Goal: Transaction & Acquisition: Purchase product/service

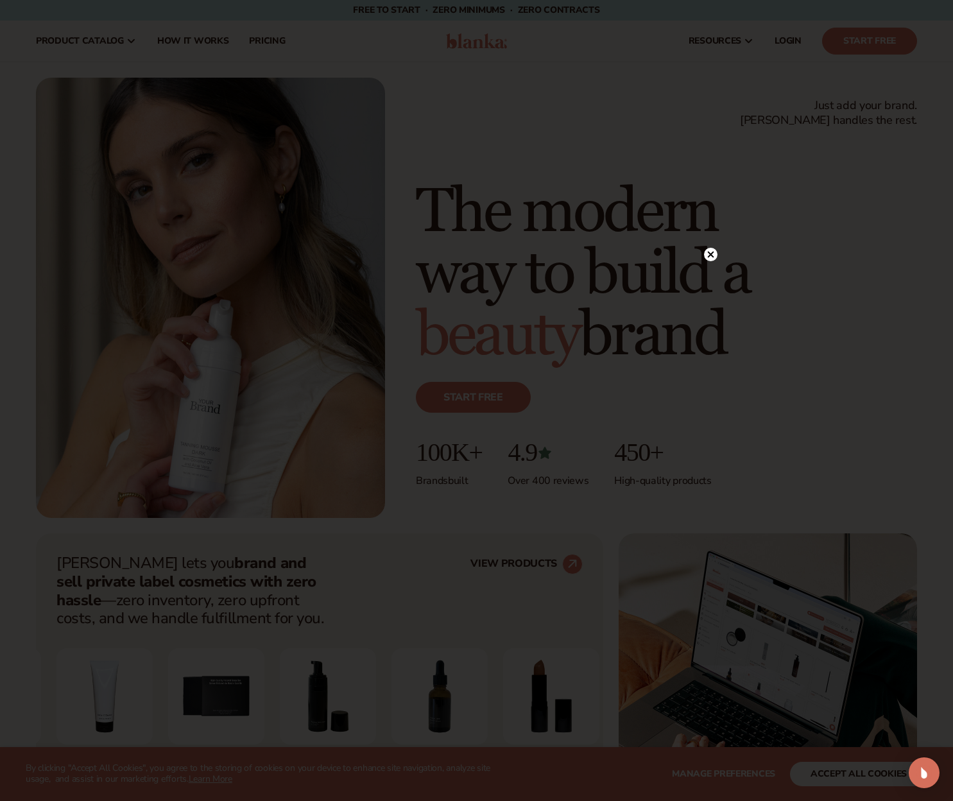
click at [711, 253] on circle at bounding box center [710, 254] width 13 height 13
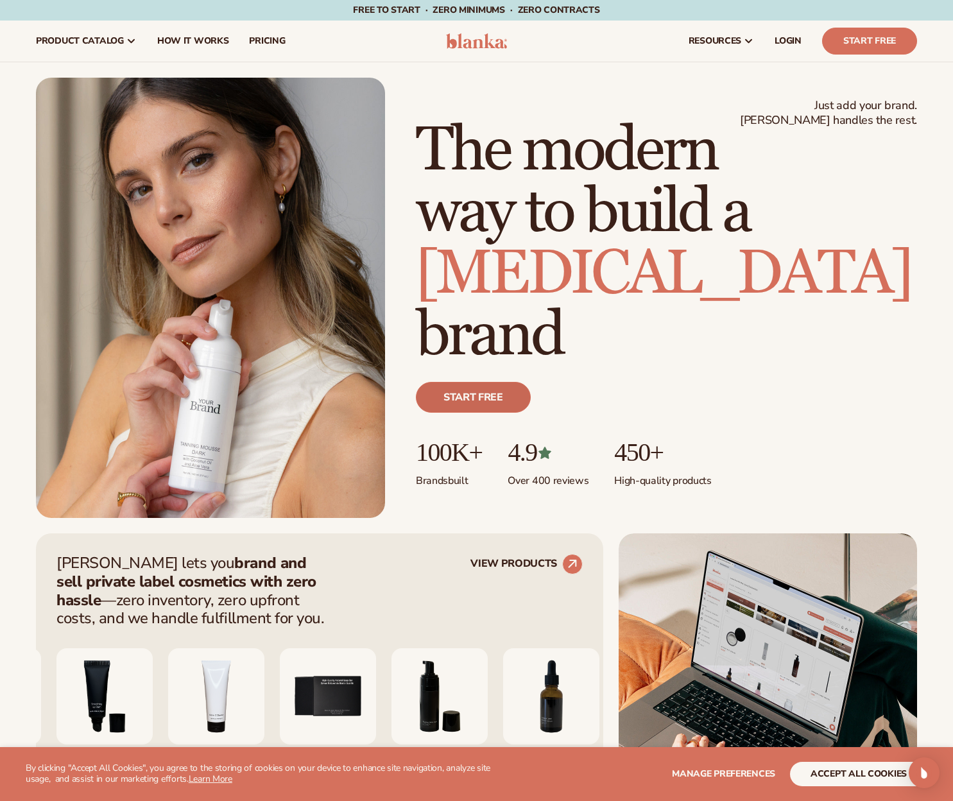
click at [485, 401] on link "Start free" at bounding box center [473, 397] width 115 height 31
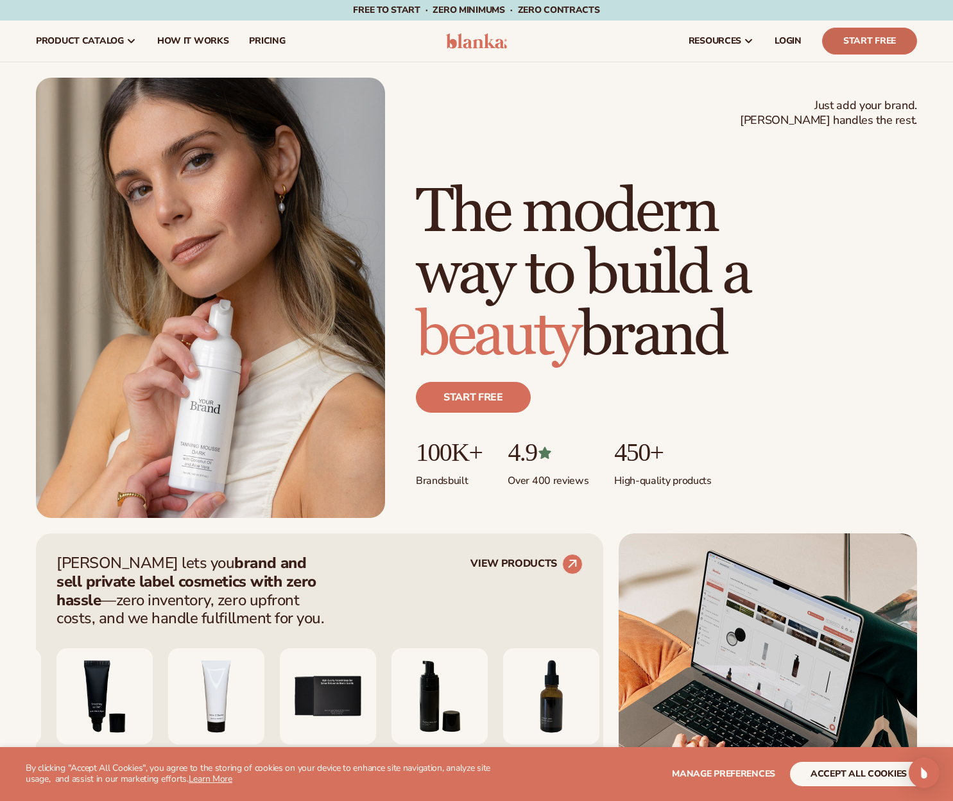
click at [867, 44] on link "Start Free" at bounding box center [869, 41] width 95 height 27
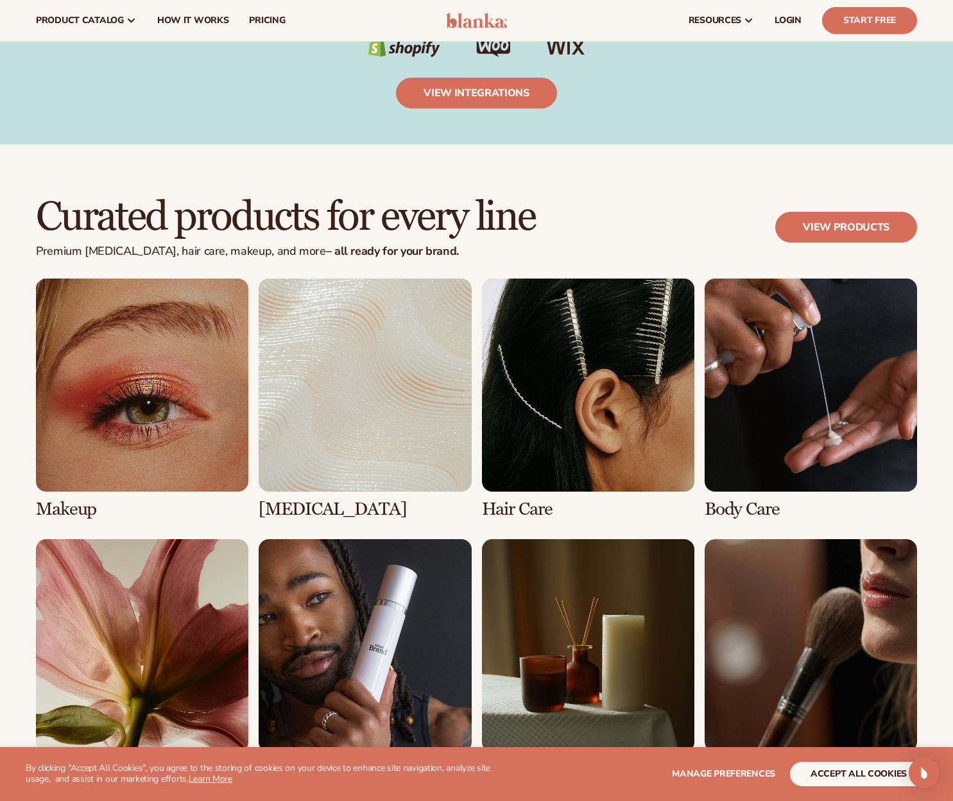
scroll to position [2052, 0]
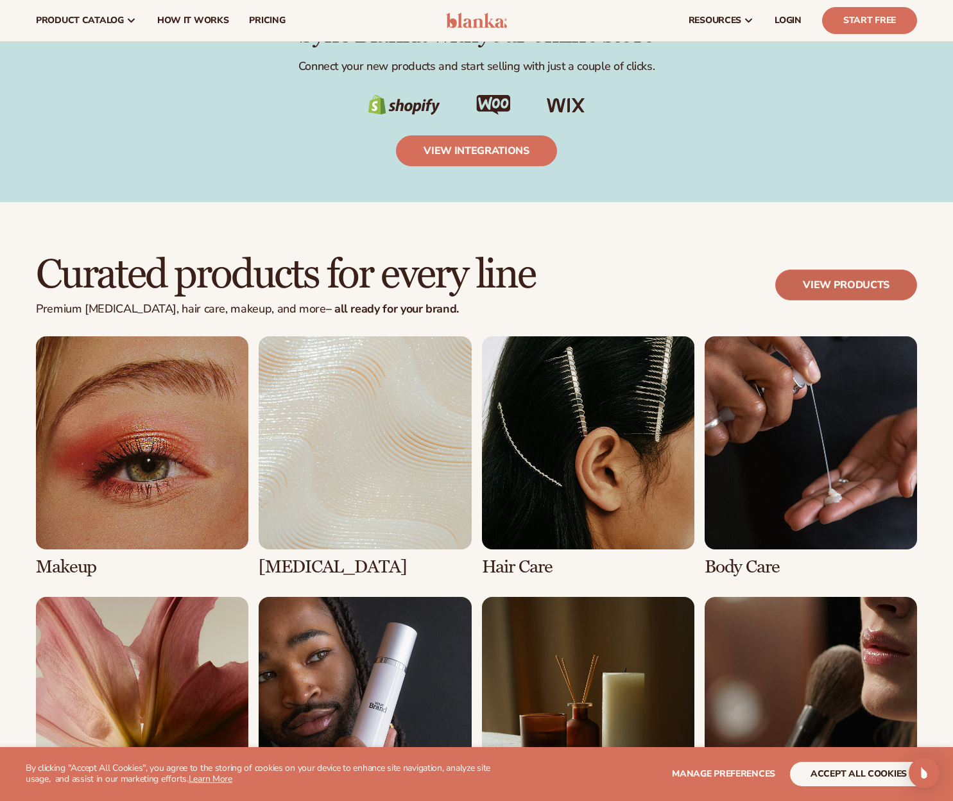
click at [831, 275] on link "View products" at bounding box center [846, 285] width 142 height 31
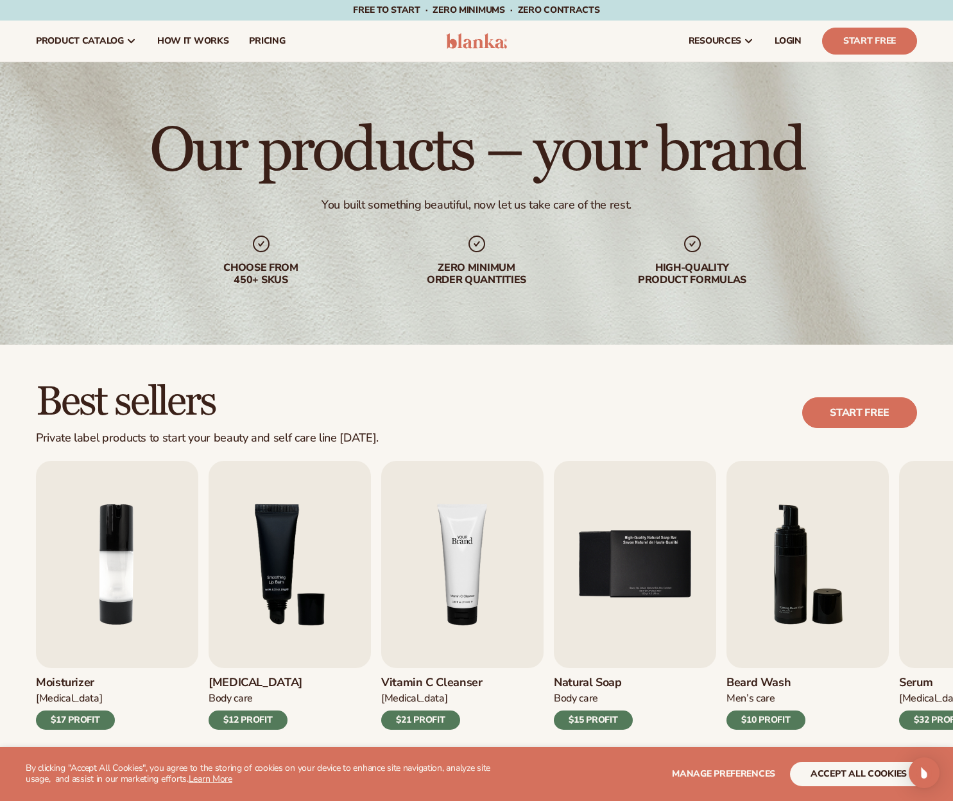
click at [465, 565] on img "4 / 9" at bounding box center [462, 564] width 162 height 207
click at [425, 719] on div "$21 PROFIT" at bounding box center [420, 719] width 79 height 19
click at [870, 769] on button "accept all cookies" at bounding box center [858, 774] width 137 height 24
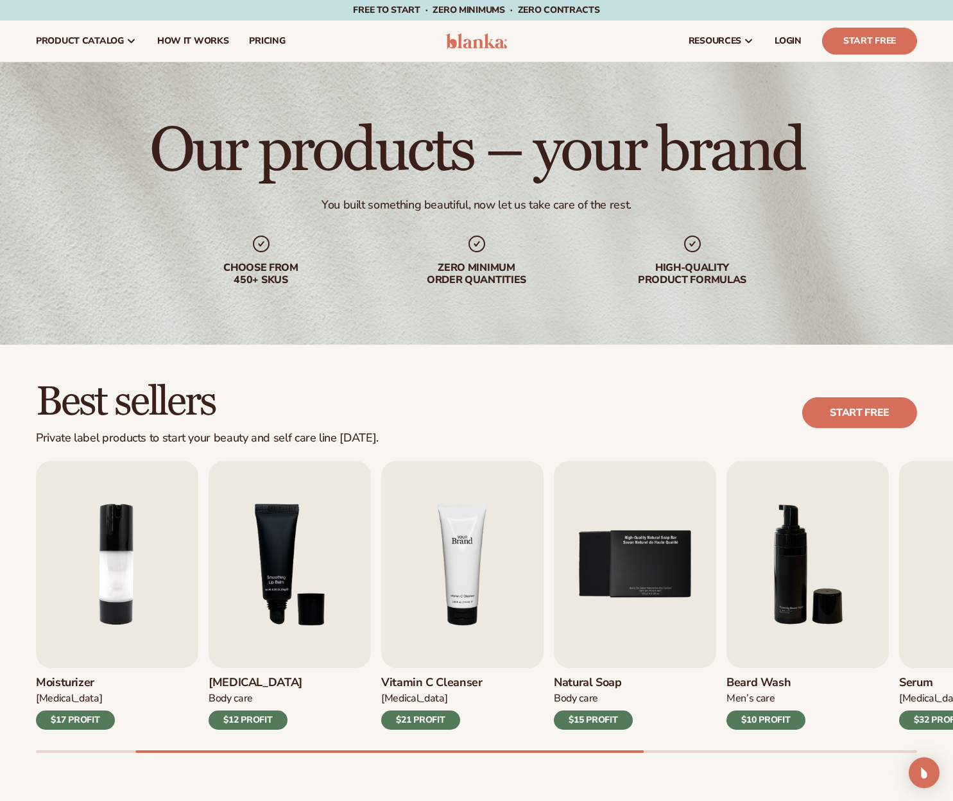
click at [431, 593] on img "4 / 9" at bounding box center [462, 564] width 162 height 207
click at [451, 569] on img "4 / 9" at bounding box center [462, 564] width 162 height 207
click at [857, 410] on link "Start free" at bounding box center [859, 412] width 115 height 31
